Goal: Task Accomplishment & Management: Manage account settings

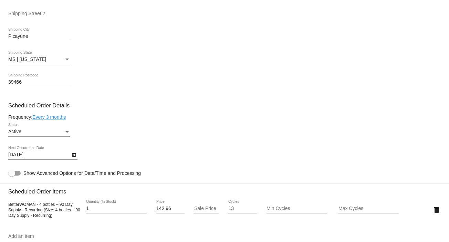
scroll to position [288, 0]
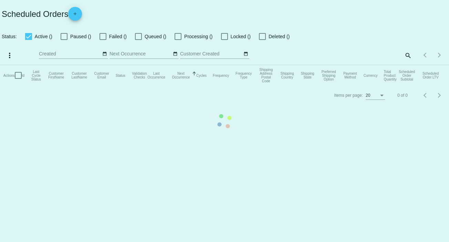
checkbox input "false"
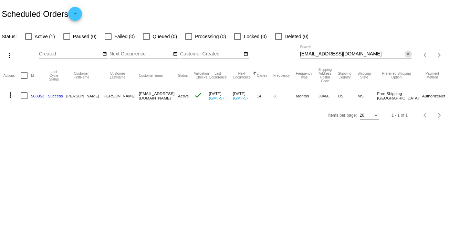
click at [407, 54] on mat-icon "close" at bounding box center [408, 54] width 5 height 6
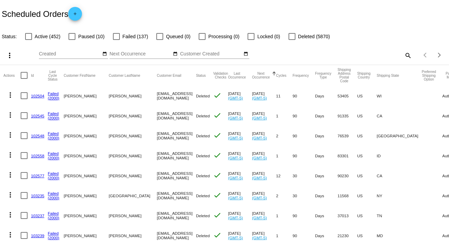
click at [404, 54] on mat-icon "search" at bounding box center [408, 55] width 8 height 11
click at [402, 54] on input "Search" at bounding box center [356, 54] width 112 height 6
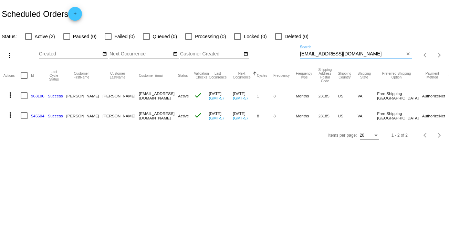
type input "[EMAIL_ADDRESS][DOMAIN_NAME]"
click at [9, 115] on mat-icon "more_vert" at bounding box center [10, 115] width 8 height 8
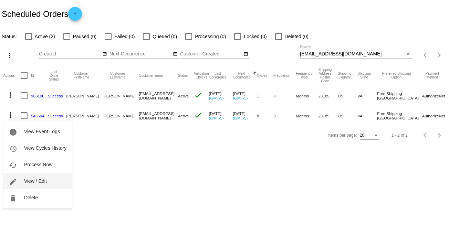
click at [49, 181] on button "edit View / Edit" at bounding box center [37, 181] width 69 height 17
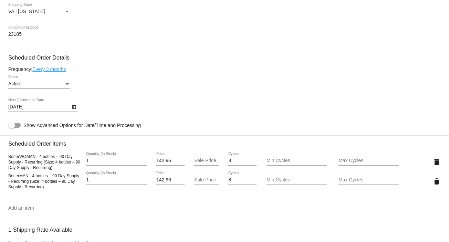
scroll to position [358, 0]
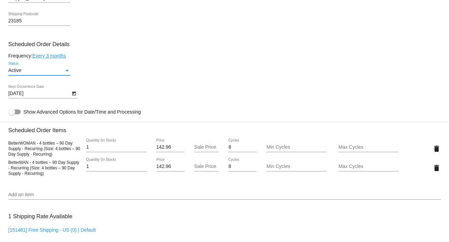
click at [65, 71] on div "Status" at bounding box center [67, 71] width 6 height 6
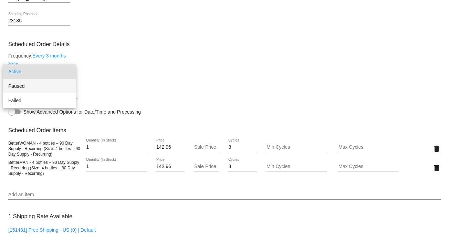
click at [47, 89] on span "Paused" at bounding box center [39, 86] width 62 height 14
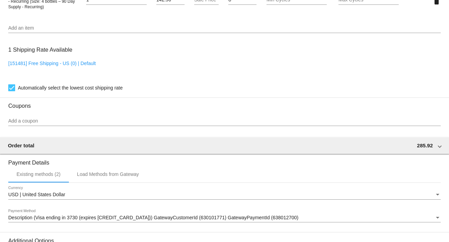
scroll to position [615, 0]
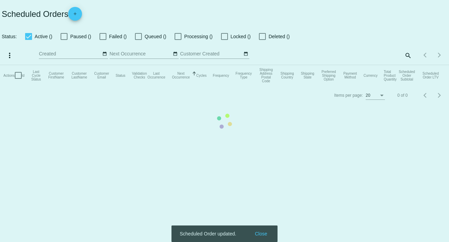
checkbox input "false"
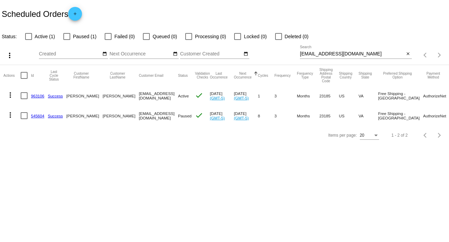
click at [8, 114] on mat-icon "more_vert" at bounding box center [10, 115] width 8 height 8
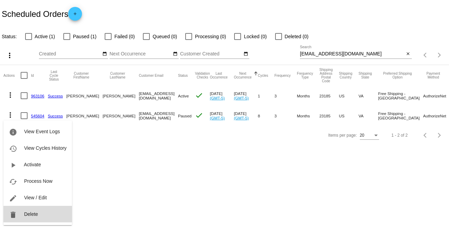
click at [37, 211] on button "delete Delete" at bounding box center [37, 214] width 69 height 17
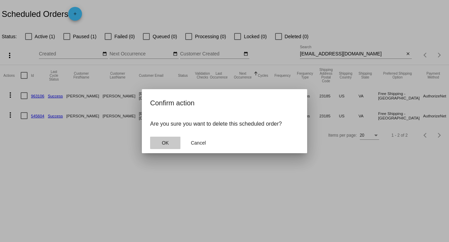
click at [175, 140] on button "OK" at bounding box center [165, 143] width 30 height 12
